Goal: Check status: Check status

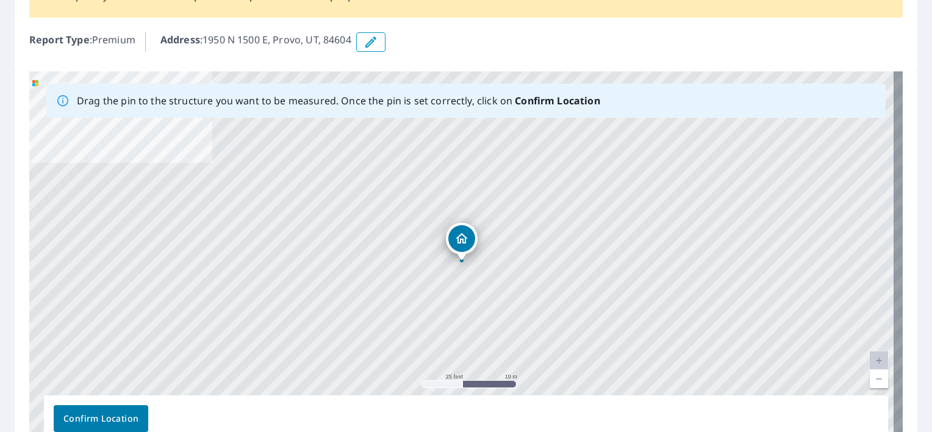
scroll to position [122, 0]
drag, startPoint x: 462, startPoint y: 242, endPoint x: 676, endPoint y: 138, distance: 237.9
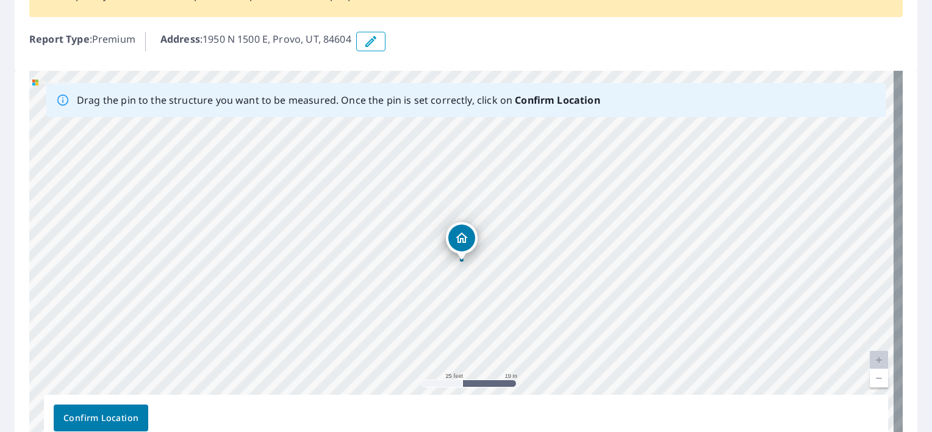
click at [133, 421] on span "Confirm Location" at bounding box center [100, 417] width 75 height 15
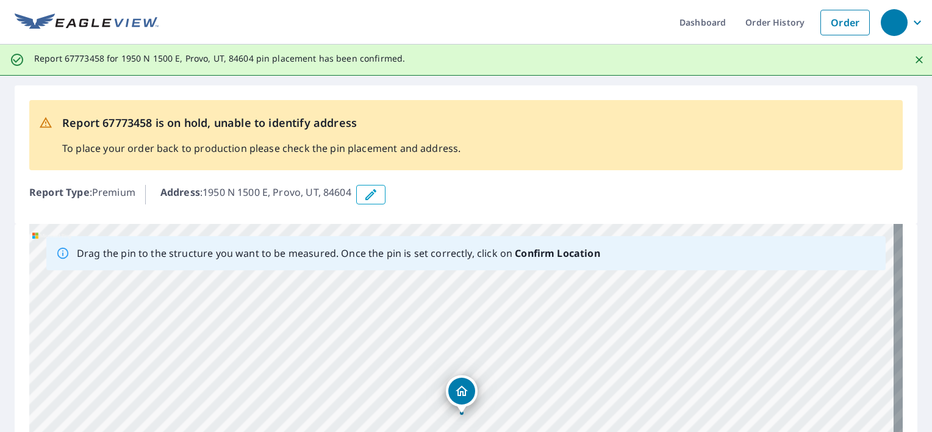
scroll to position [0, 0]
drag, startPoint x: 377, startPoint y: 195, endPoint x: 373, endPoint y: 243, distance: 49.0
click at [373, 243] on div "Report 67773458 is on hold, unable to identify address To place your order back…" at bounding box center [466, 353] width 932 height 555
drag, startPoint x: 522, startPoint y: 365, endPoint x: 489, endPoint y: 298, distance: 74.5
click at [490, 298] on div "1950 N 1500 E Provo, UT 84604" at bounding box center [465, 415] width 873 height 382
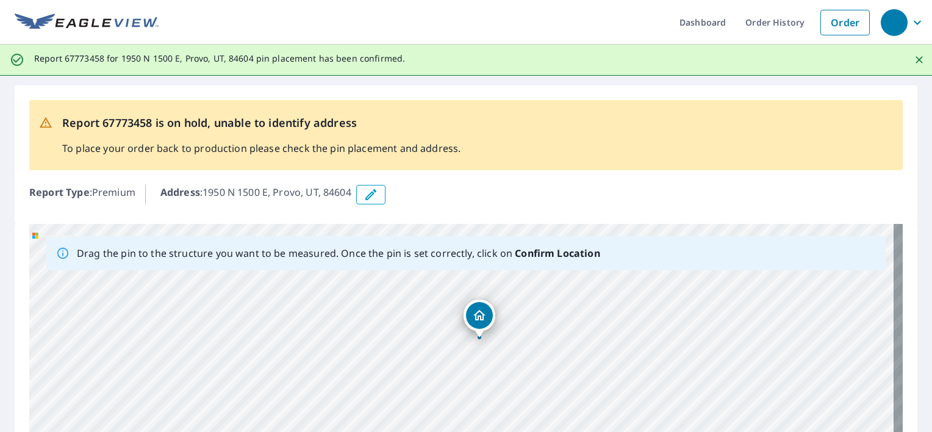
drag, startPoint x: 489, startPoint y: 298, endPoint x: 518, endPoint y: 370, distance: 77.7
click at [518, 370] on div "1950 N 1500 E Provo, UT 84604" at bounding box center [465, 415] width 873 height 382
drag, startPoint x: 615, startPoint y: 369, endPoint x: 546, endPoint y: 239, distance: 147.1
click at [546, 239] on div "Drag the pin to the structure you want to be measured. Once the pin is set corr…" at bounding box center [465, 415] width 873 height 382
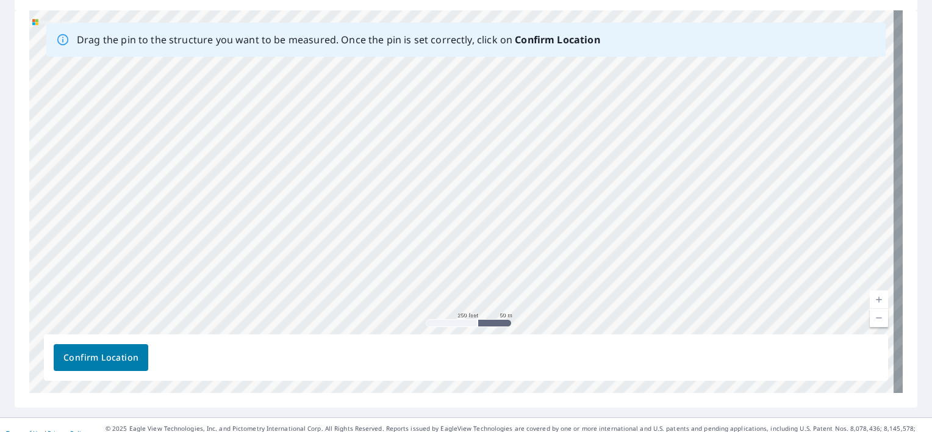
scroll to position [229, 0]
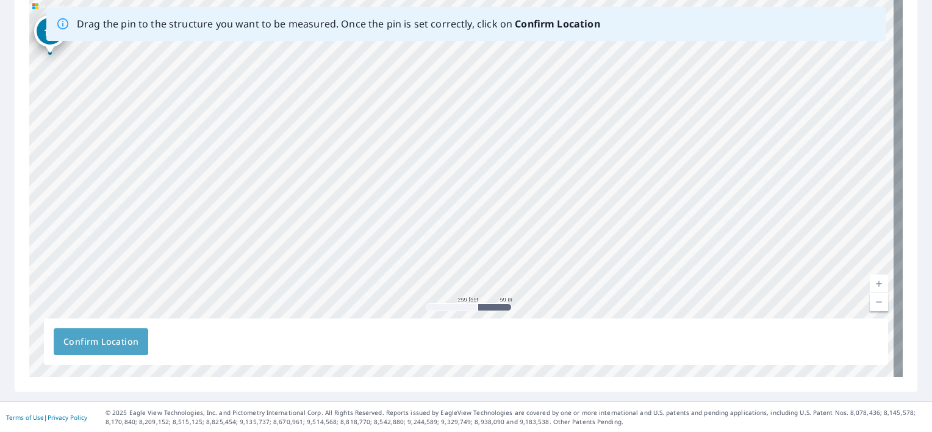
click at [107, 334] on span "Confirm Location" at bounding box center [100, 341] width 75 height 15
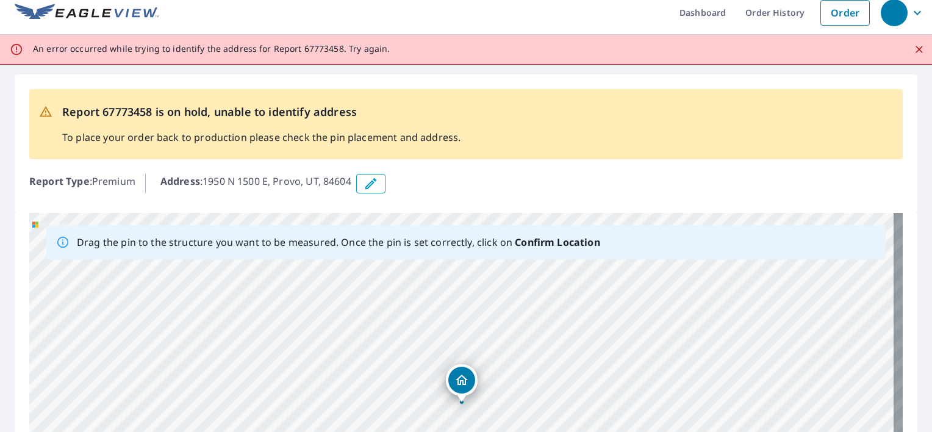
scroll to position [0, 0]
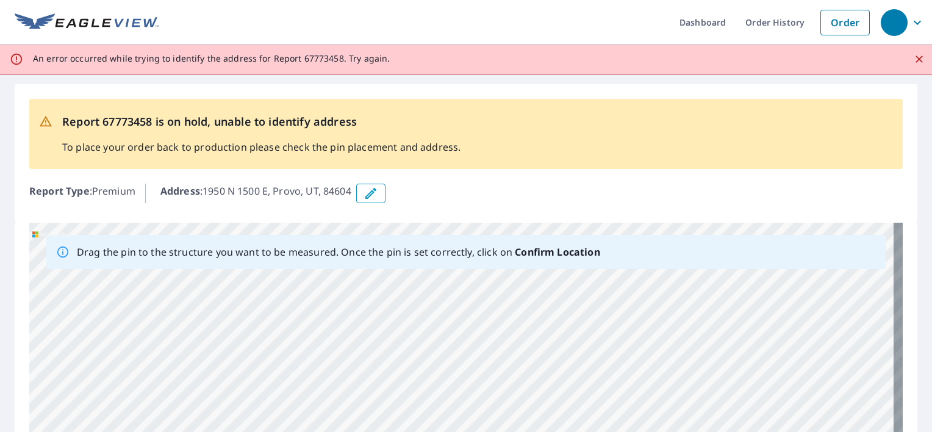
drag, startPoint x: 457, startPoint y: 285, endPoint x: 0, endPoint y: 173, distance: 470.6
click at [0, 174] on html "Dashboard Order History Order An error occurred while trying to identify the ad…" at bounding box center [466, 216] width 932 height 432
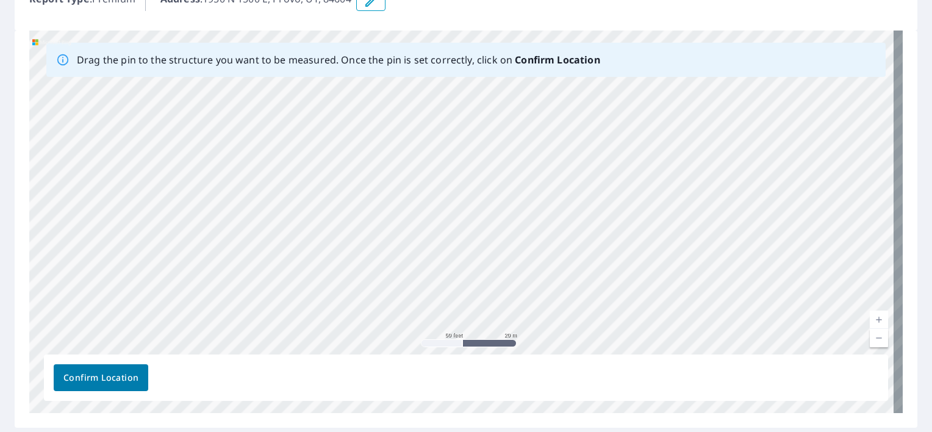
scroll to position [195, 0]
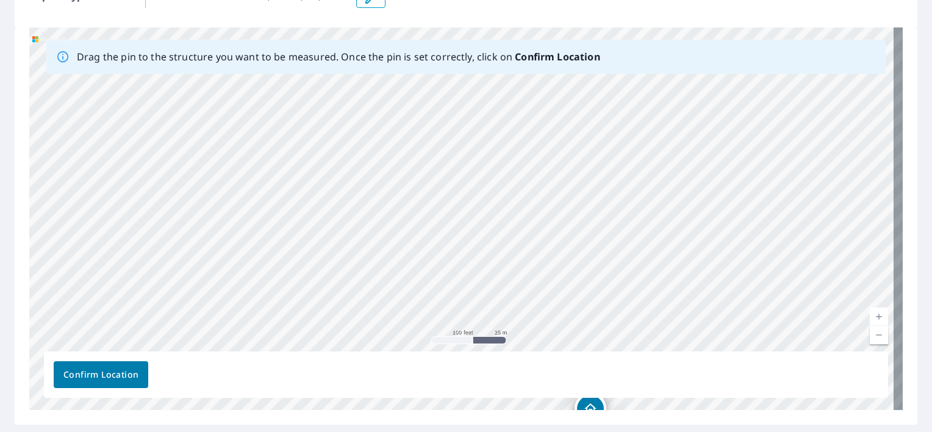
click at [126, 378] on span "Confirm Location" at bounding box center [100, 374] width 75 height 15
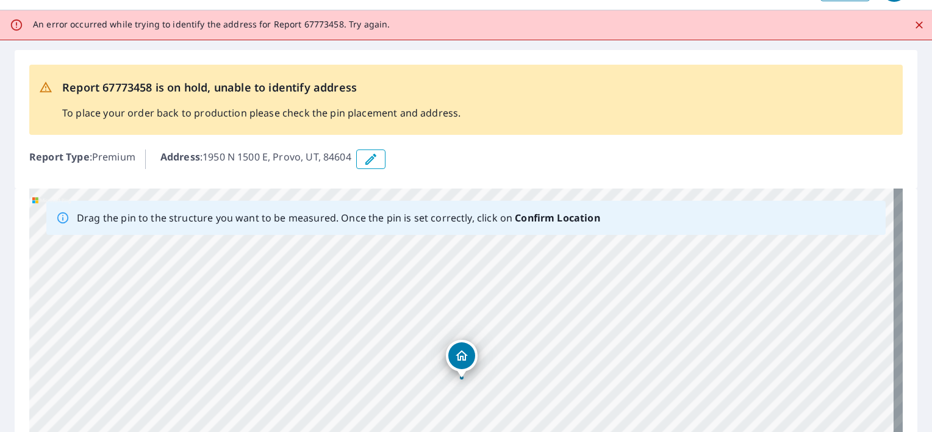
scroll to position [0, 0]
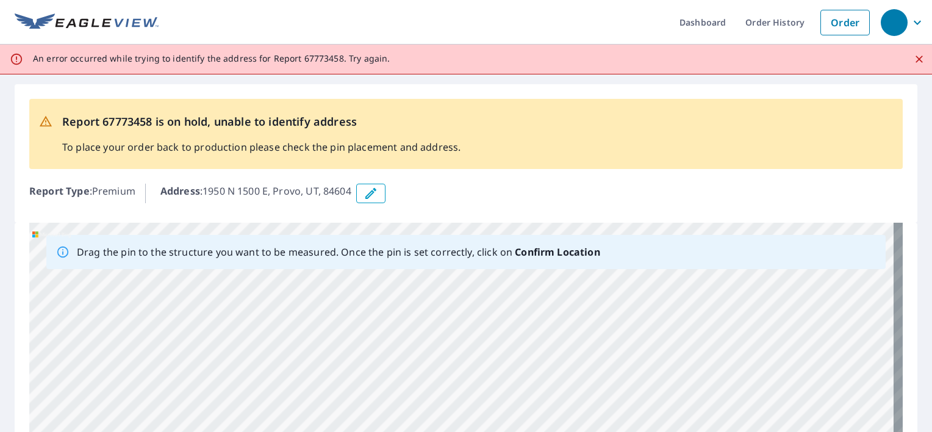
click at [913, 59] on icon "Close" at bounding box center [919, 59] width 12 height 12
